Goal: Task Accomplishment & Management: Use online tool/utility

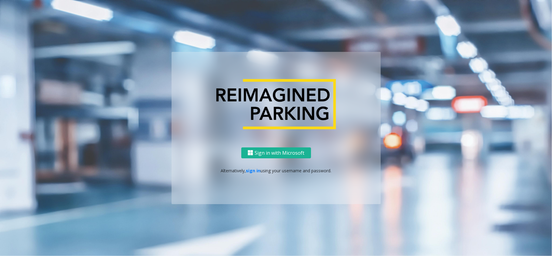
click at [255, 167] on div "Sign in with Microsoft Alternatively, sign in using your username and password." at bounding box center [276, 175] width 209 height 57
click at [255, 170] on link "sign in" at bounding box center [253, 171] width 15 height 6
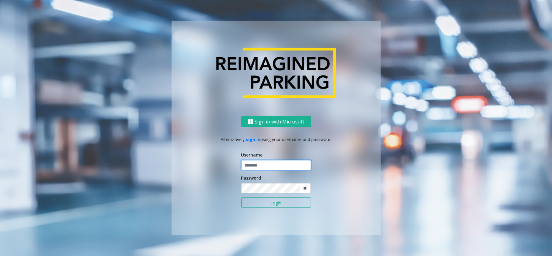
click at [272, 165] on input "text" at bounding box center [276, 165] width 70 height 10
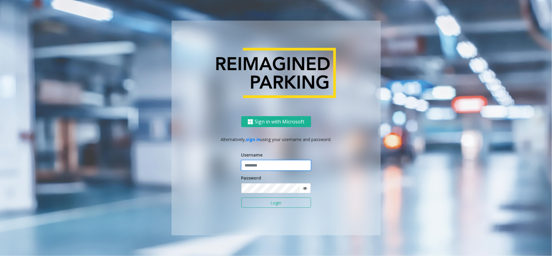
click at [272, 165] on input "text" at bounding box center [276, 165] width 70 height 10
click at [278, 166] on input "text" at bounding box center [276, 165] width 70 height 10
type input "**********"
click at [241, 197] on button "Login" at bounding box center [276, 202] width 70 height 10
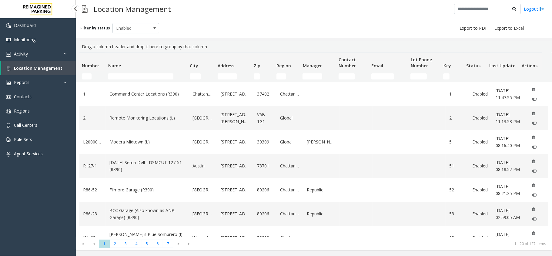
click at [29, 69] on span "Location Management" at bounding box center [38, 68] width 48 height 6
click at [28, 51] on span "Activity" at bounding box center [21, 54] width 14 height 6
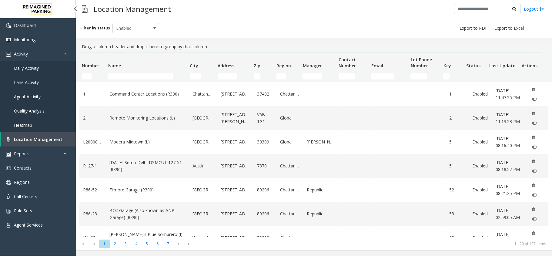
click at [27, 72] on link "Daily Activity" at bounding box center [38, 68] width 76 height 14
click at [42, 68] on link "Daily Activity" at bounding box center [38, 68] width 76 height 14
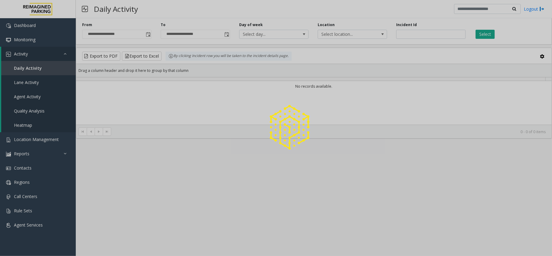
click at [42, 68] on div at bounding box center [276, 128] width 552 height 256
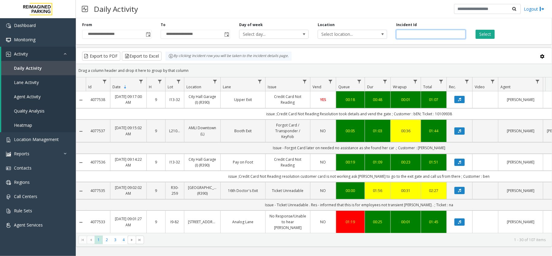
click at [438, 34] on input "number" at bounding box center [430, 34] width 69 height 9
paste input "*******"
type input "*******"
click at [490, 35] on button "Select" at bounding box center [485, 34] width 19 height 9
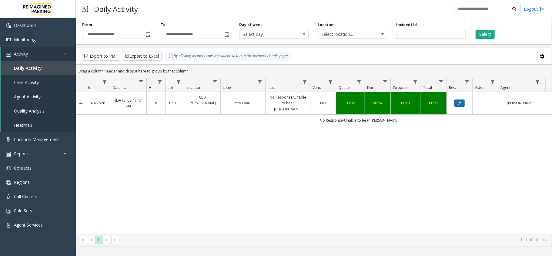
click at [455, 102] on button "Data table" at bounding box center [459, 102] width 10 height 7
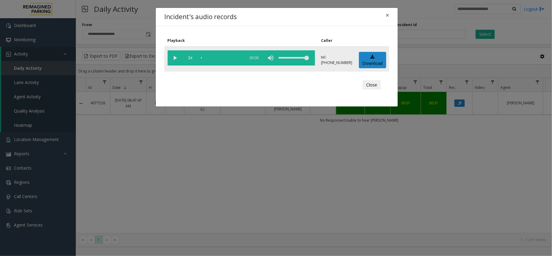
click at [174, 55] on vg-play-pause at bounding box center [175, 57] width 15 height 15
click at [173, 57] on vg-play-pause at bounding box center [175, 57] width 15 height 15
click at [206, 168] on div "Incident's audio records × Playback Caller 1x 00:25 tel:+10109169001 Download C…" at bounding box center [276, 128] width 552 height 256
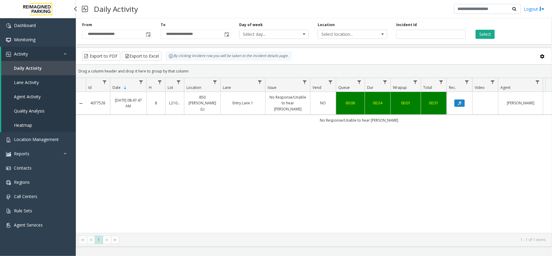
click at [40, 71] on link "Daily Activity" at bounding box center [38, 68] width 75 height 14
click at [33, 70] on span "Daily Activity" at bounding box center [28, 68] width 28 height 6
click at [31, 98] on span "Agent Activity" at bounding box center [27, 97] width 27 height 6
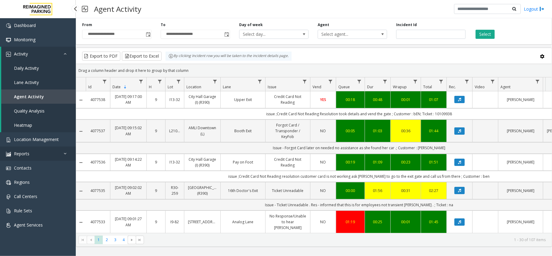
click at [24, 156] on link "Reports" at bounding box center [38, 153] width 76 height 14
